Goal: Navigation & Orientation: Find specific page/section

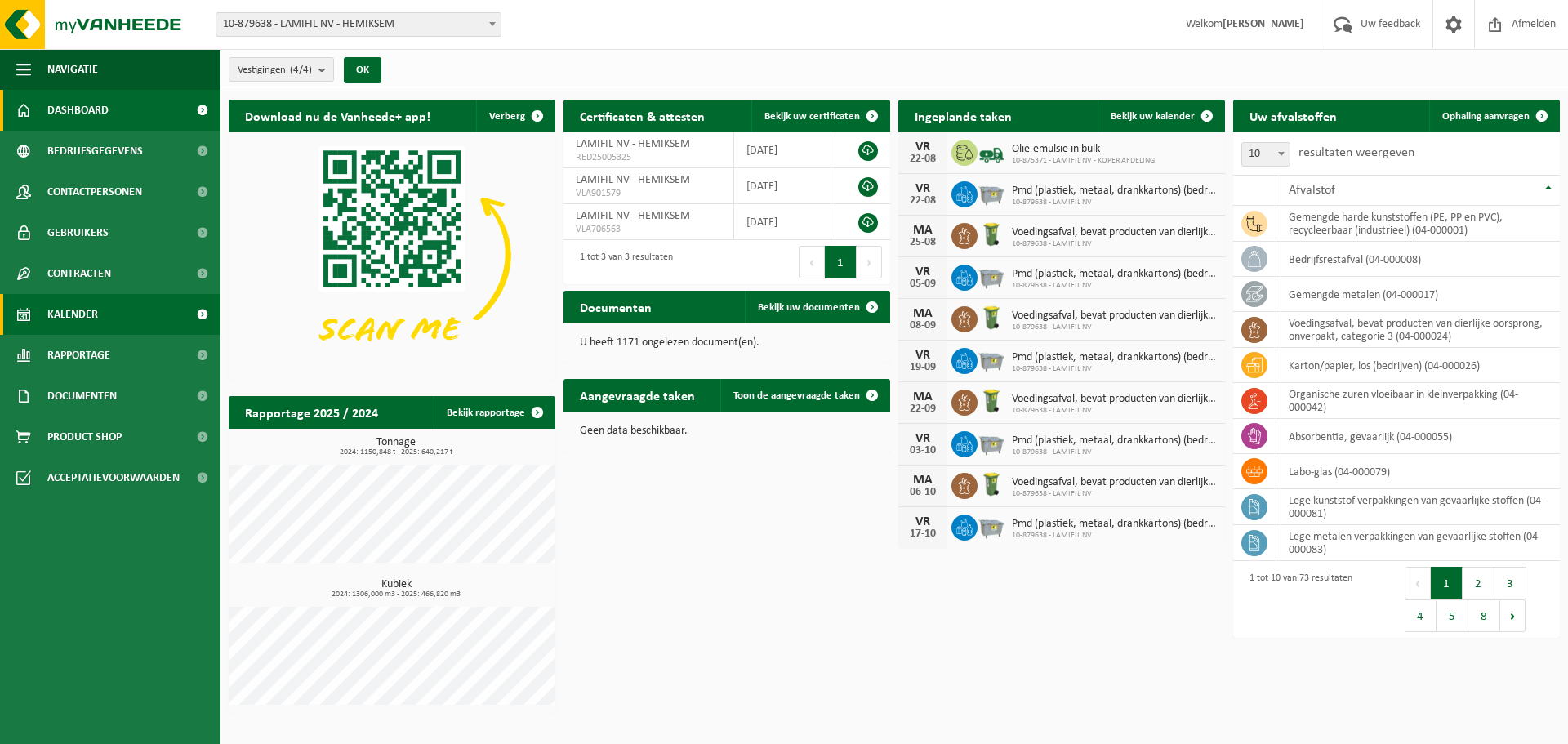
click at [80, 307] on span "Kalender" at bounding box center [72, 314] width 50 height 41
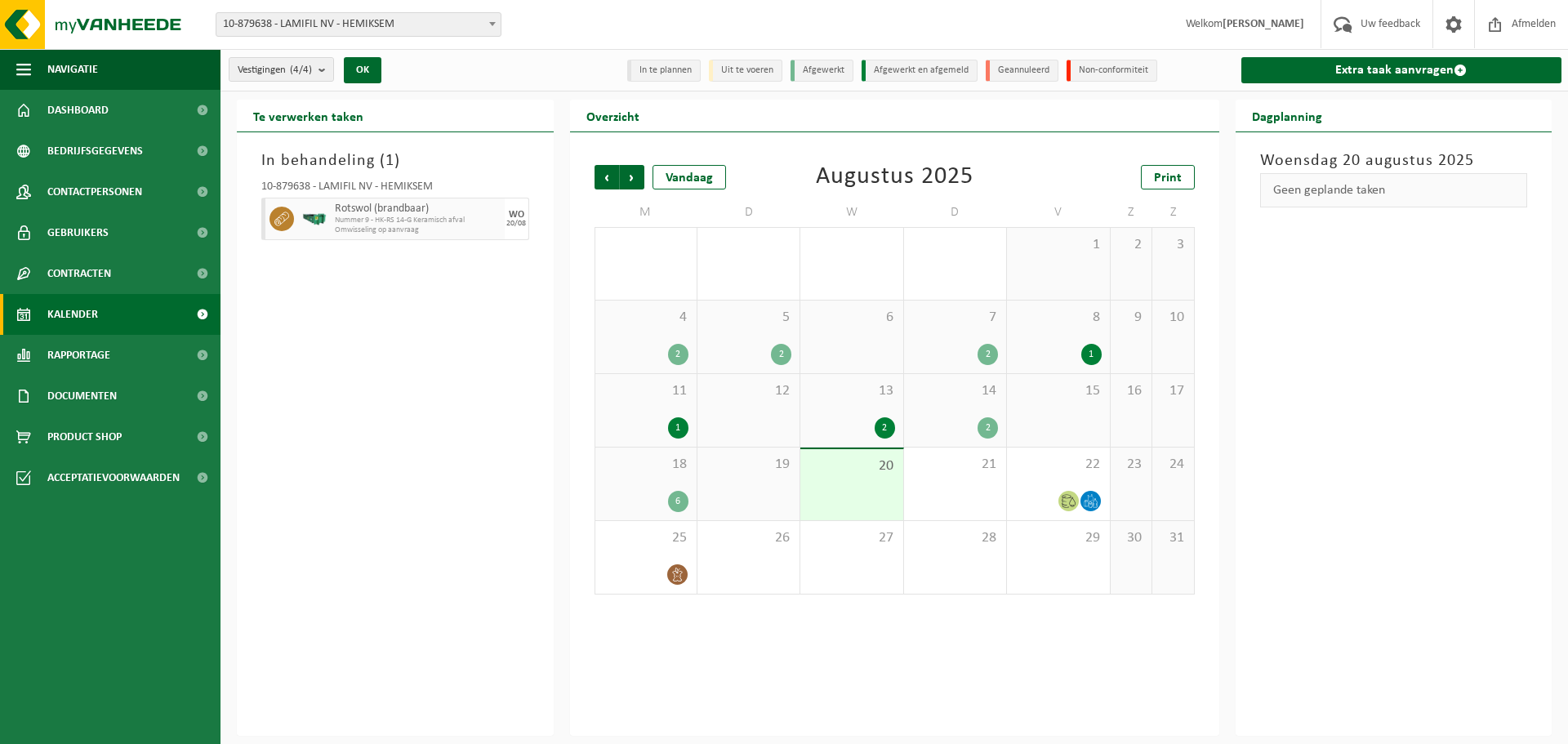
drag, startPoint x: 1395, startPoint y: 285, endPoint x: 1518, endPoint y: 16, distance: 295.8
click at [1395, 285] on div "[DATE] Geen geplande taken" at bounding box center [1394, 433] width 317 height 603
click at [1515, 21] on span "Afmelden" at bounding box center [1533, 24] width 52 height 48
